Goal: Find specific page/section: Find specific page/section

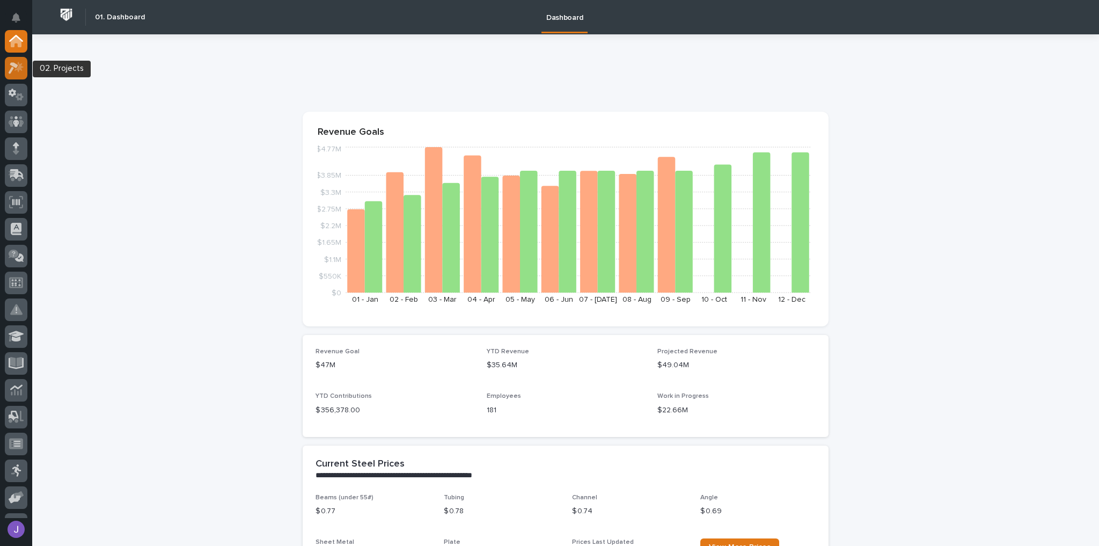
click at [12, 69] on icon at bounding box center [14, 68] width 10 height 12
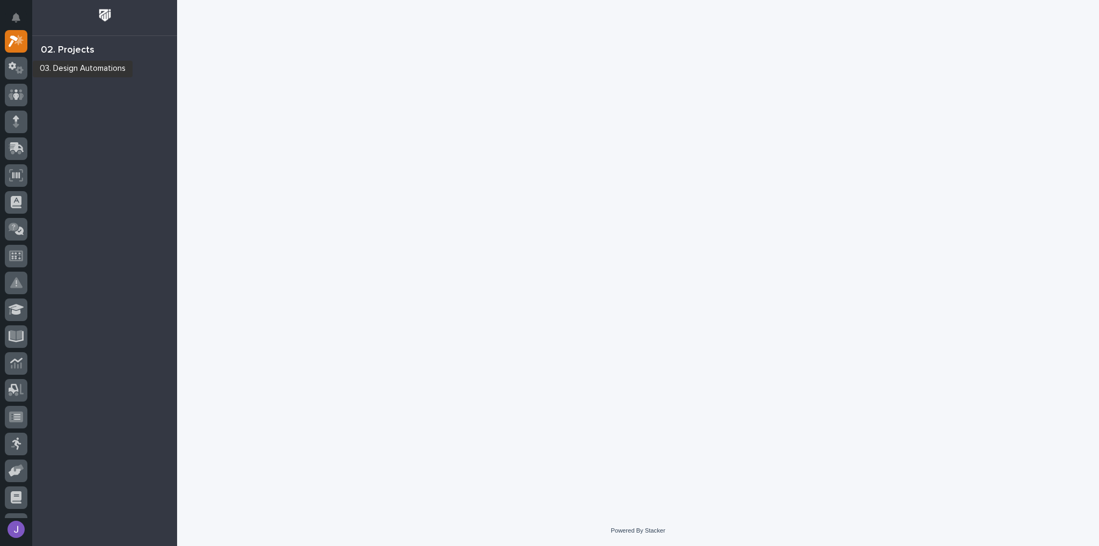
scroll to position [27, 0]
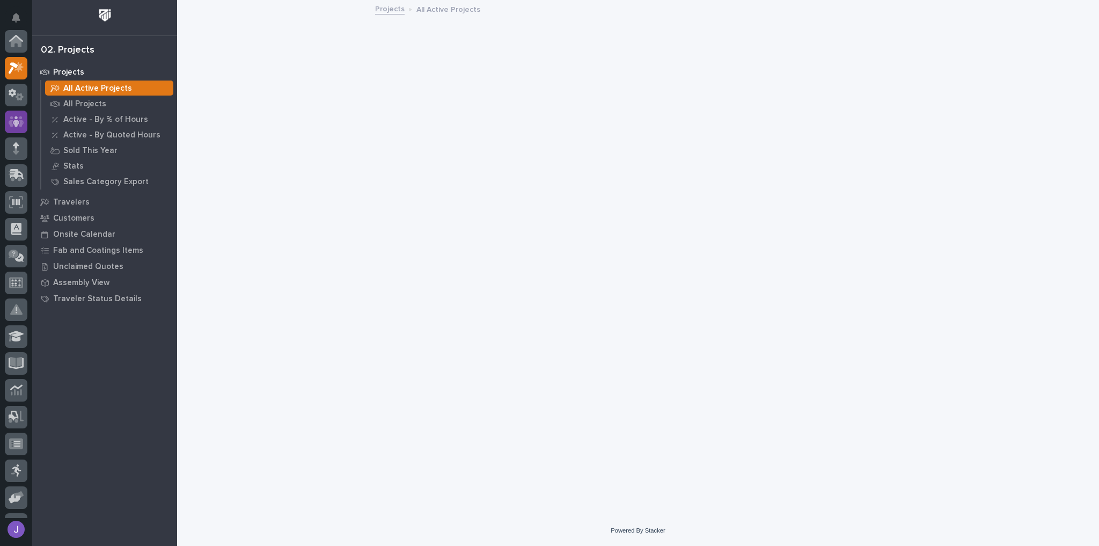
scroll to position [27, 0]
click at [72, 101] on p "All Projects" at bounding box center [84, 104] width 43 height 10
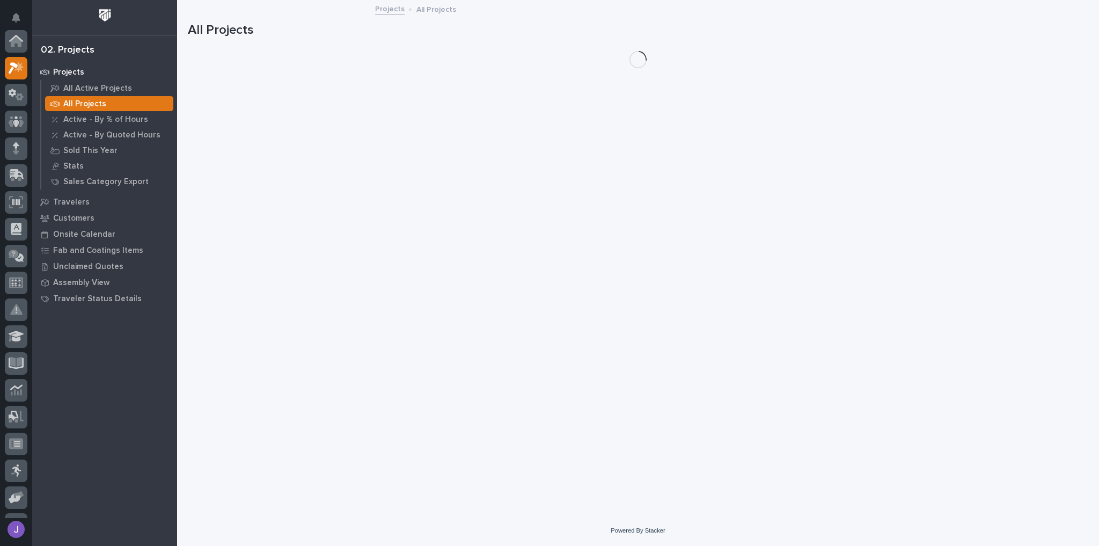
scroll to position [27, 0]
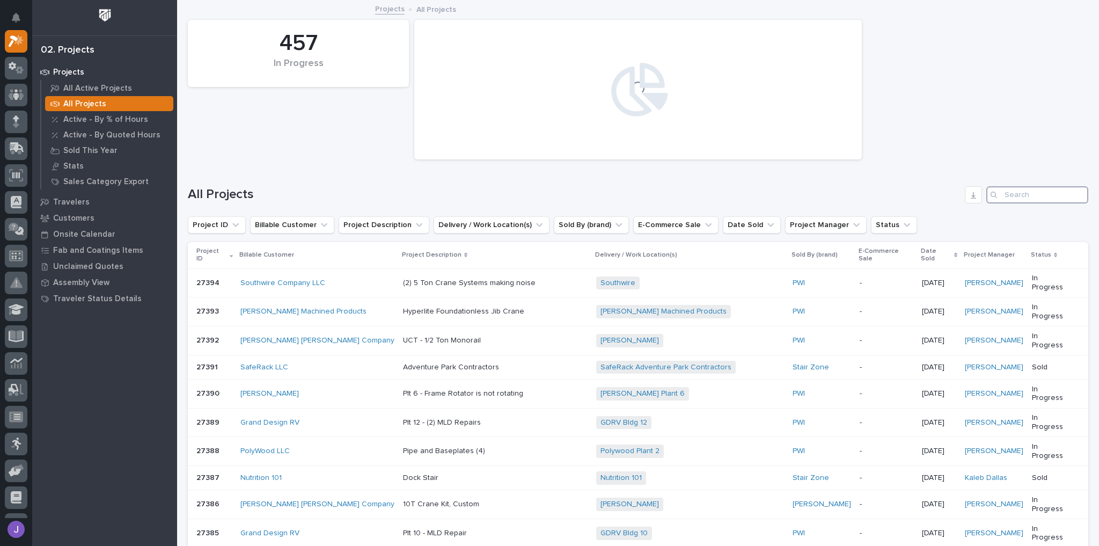
click at [1014, 199] on input "Search" at bounding box center [1038, 194] width 102 height 17
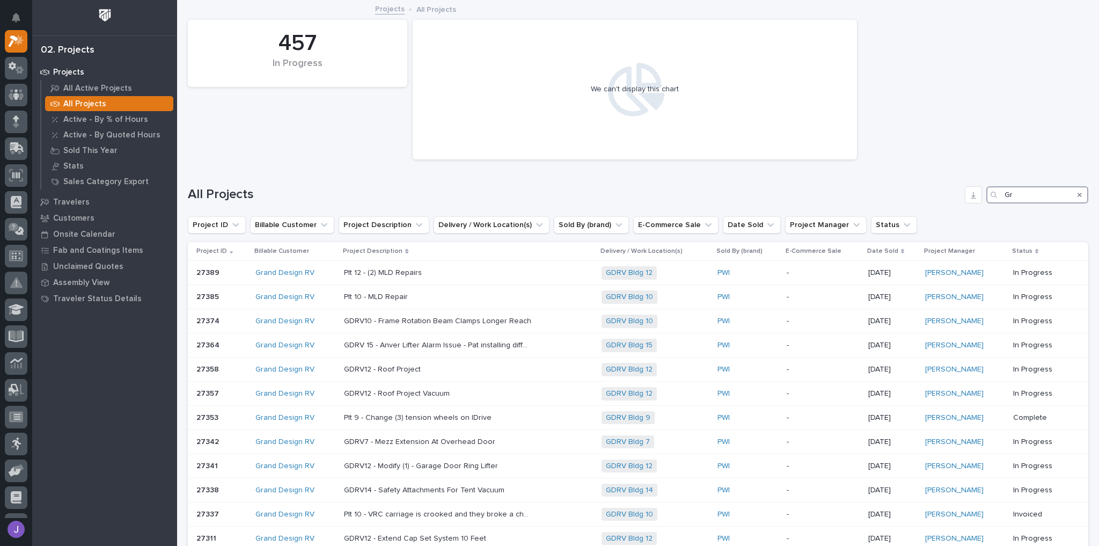
type input "G"
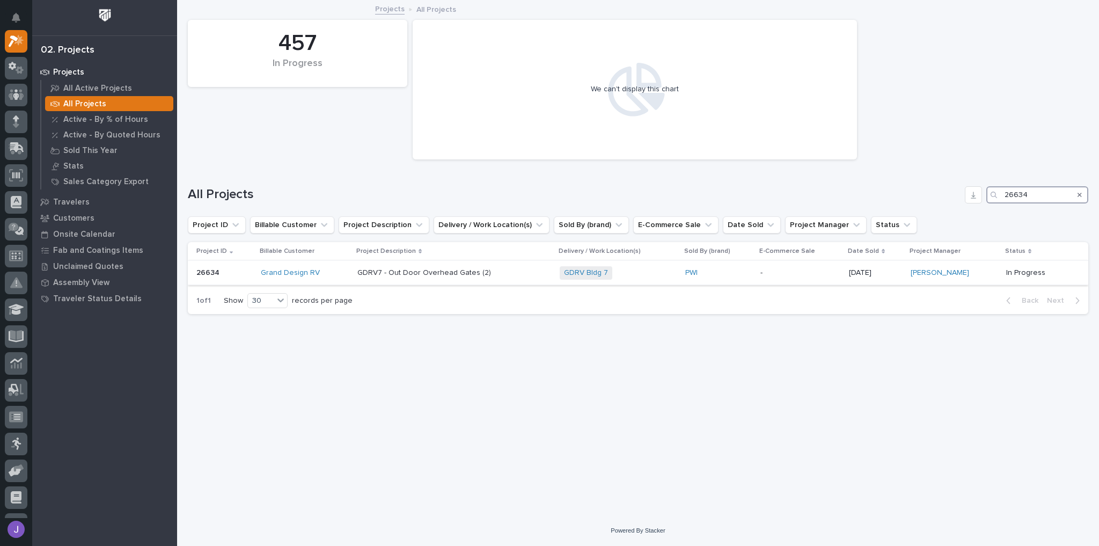
type input "26634"
click at [348, 274] on div "Grand Design RV" at bounding box center [304, 272] width 87 height 9
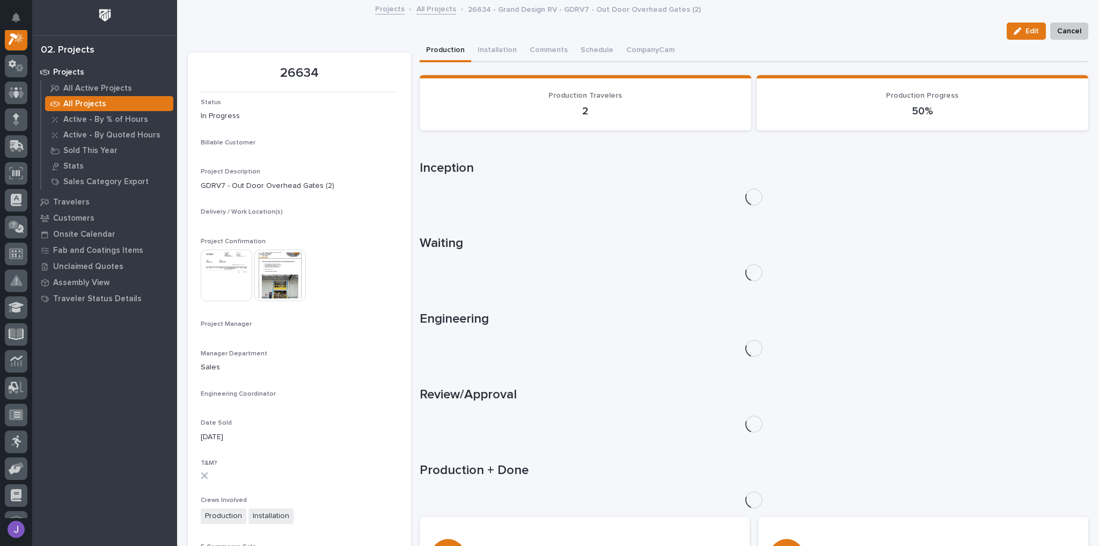
scroll to position [27, 0]
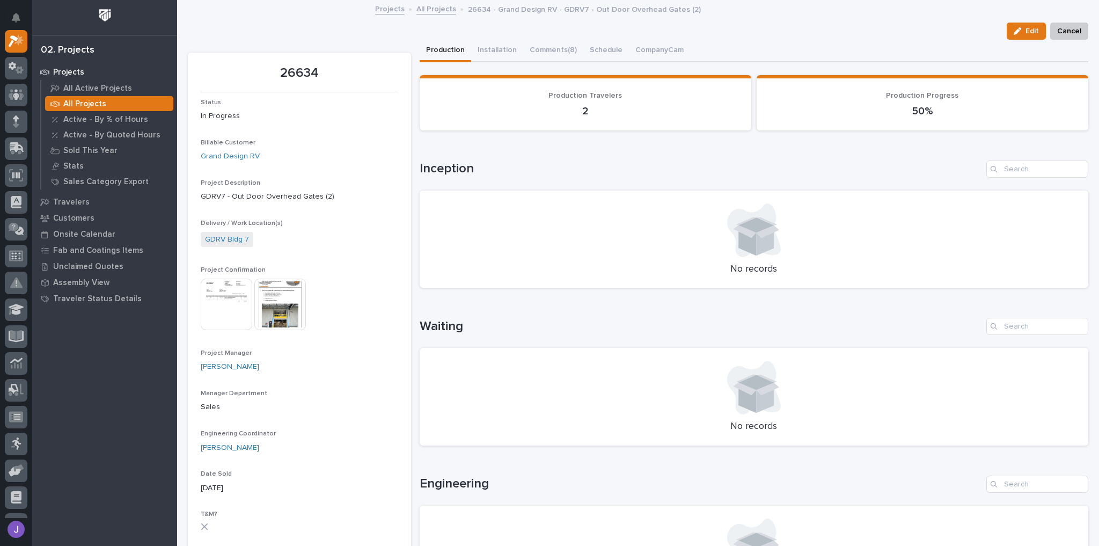
click at [288, 311] on img at bounding box center [280, 305] width 52 height 52
